Goal: Information Seeking & Learning: Check status

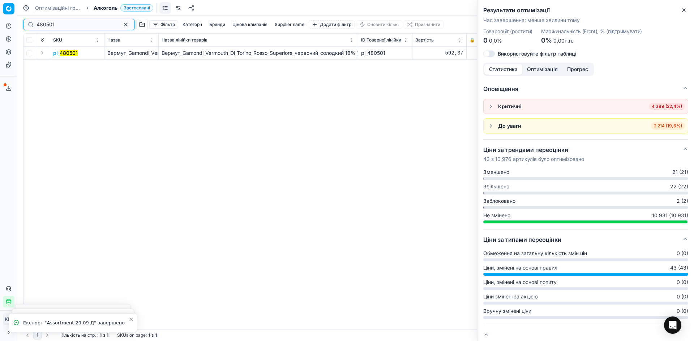
click at [60, 22] on input "480501" at bounding box center [75, 24] width 79 height 7
drag, startPoint x: 0, startPoint y: 73, endPoint x: 0, endPoint y: 60, distance: 13.4
click at [0, 73] on div "Аналітика Цінова оптимізація Асортимент продукції Шаблони" at bounding box center [8, 45] width 17 height 56
drag, startPoint x: 155, startPoint y: 83, endPoint x: 52, endPoint y: 18, distance: 121.8
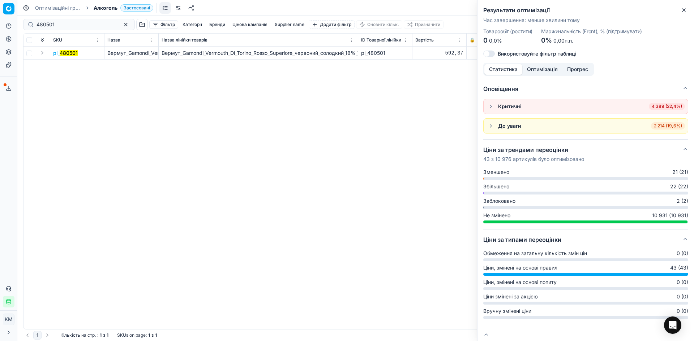
click at [141, 71] on div "pl_ 480501 Вермут_Gamondi_Vermouth_Di_Torino_Rosso_Superiore_червоний_солодкий_…" at bounding box center [355, 188] width 664 height 283
click at [49, 26] on input "480501" at bounding box center [75, 24] width 79 height 7
paste input "90785"
type input "490785"
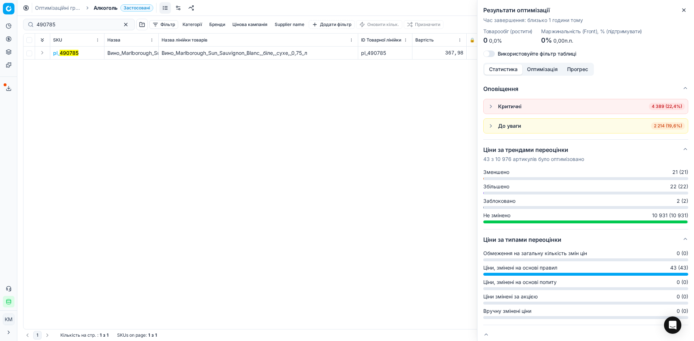
click at [56, 49] on td "pl_ 490785" at bounding box center [77, 53] width 54 height 13
click at [66, 53] on mark "490785" at bounding box center [69, 53] width 19 height 6
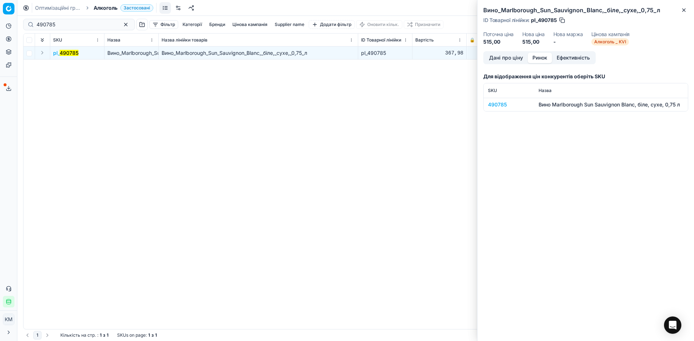
click at [544, 55] on button "Ринок" at bounding box center [540, 58] width 24 height 10
click at [503, 106] on div "490785" at bounding box center [509, 104] width 42 height 7
